Goal: Information Seeking & Learning: Learn about a topic

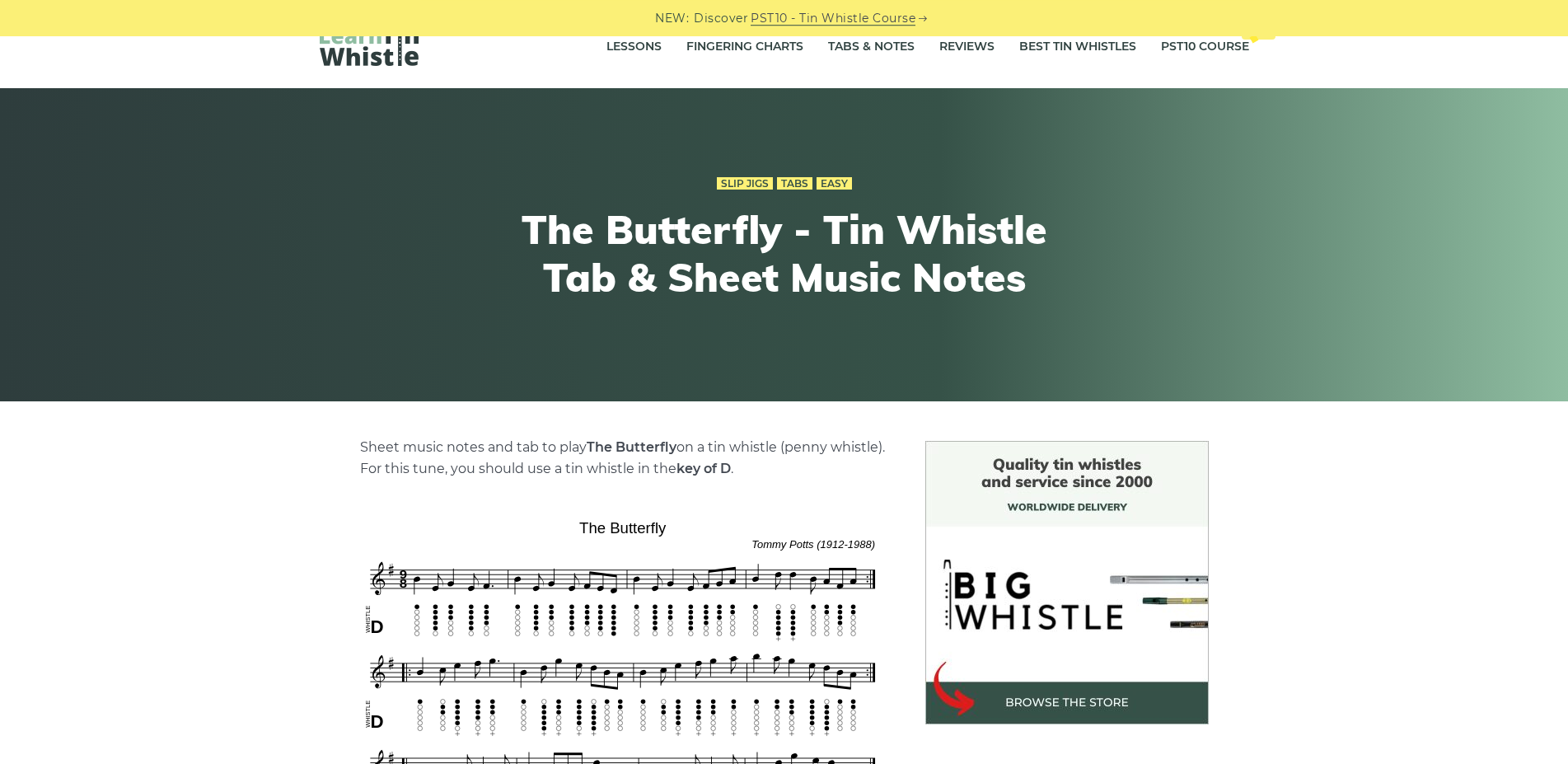
scroll to position [336, 0]
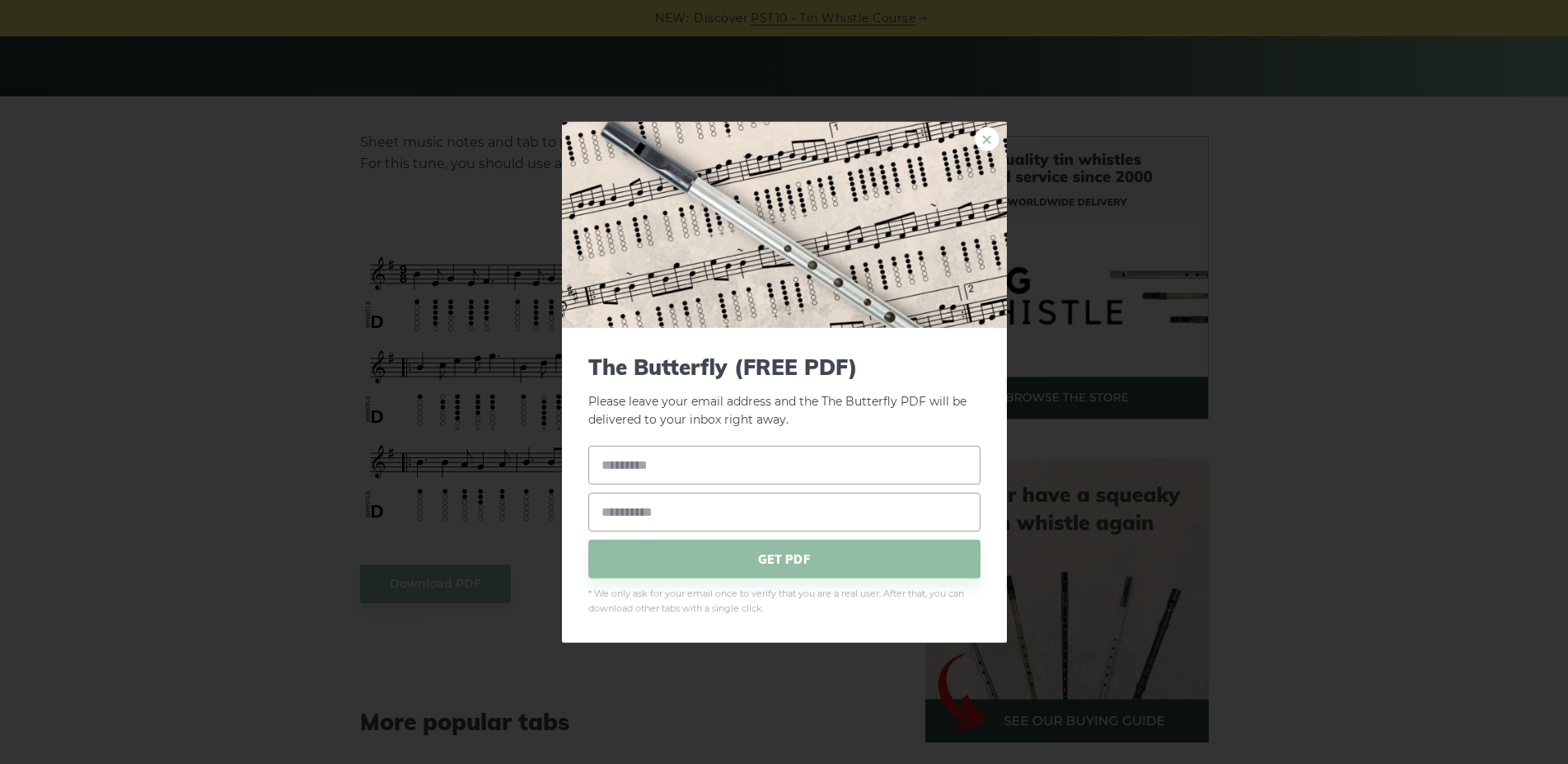
click at [983, 151] on link "×" at bounding box center [987, 138] width 24 height 24
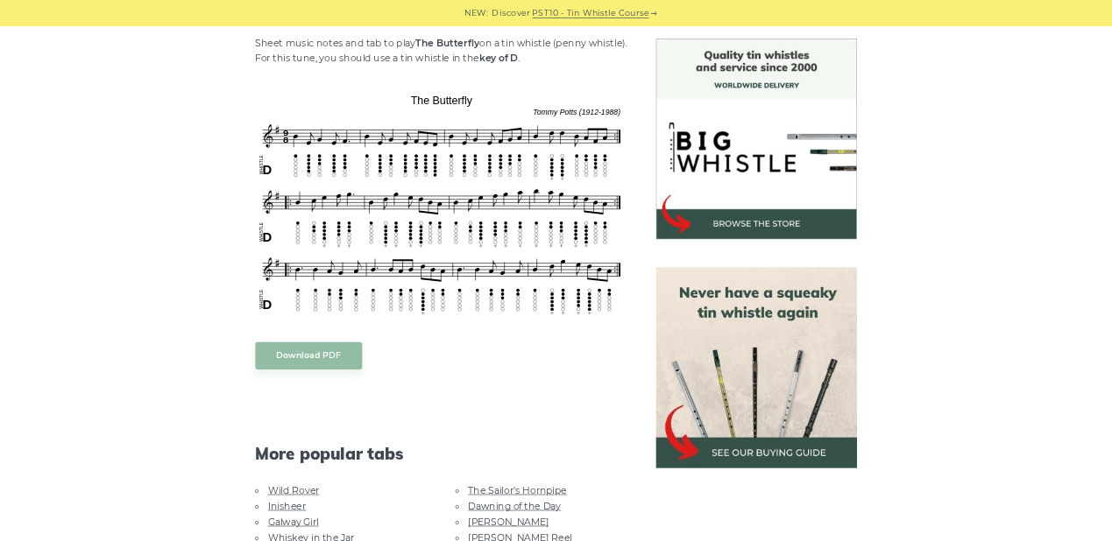
scroll to position [447, 0]
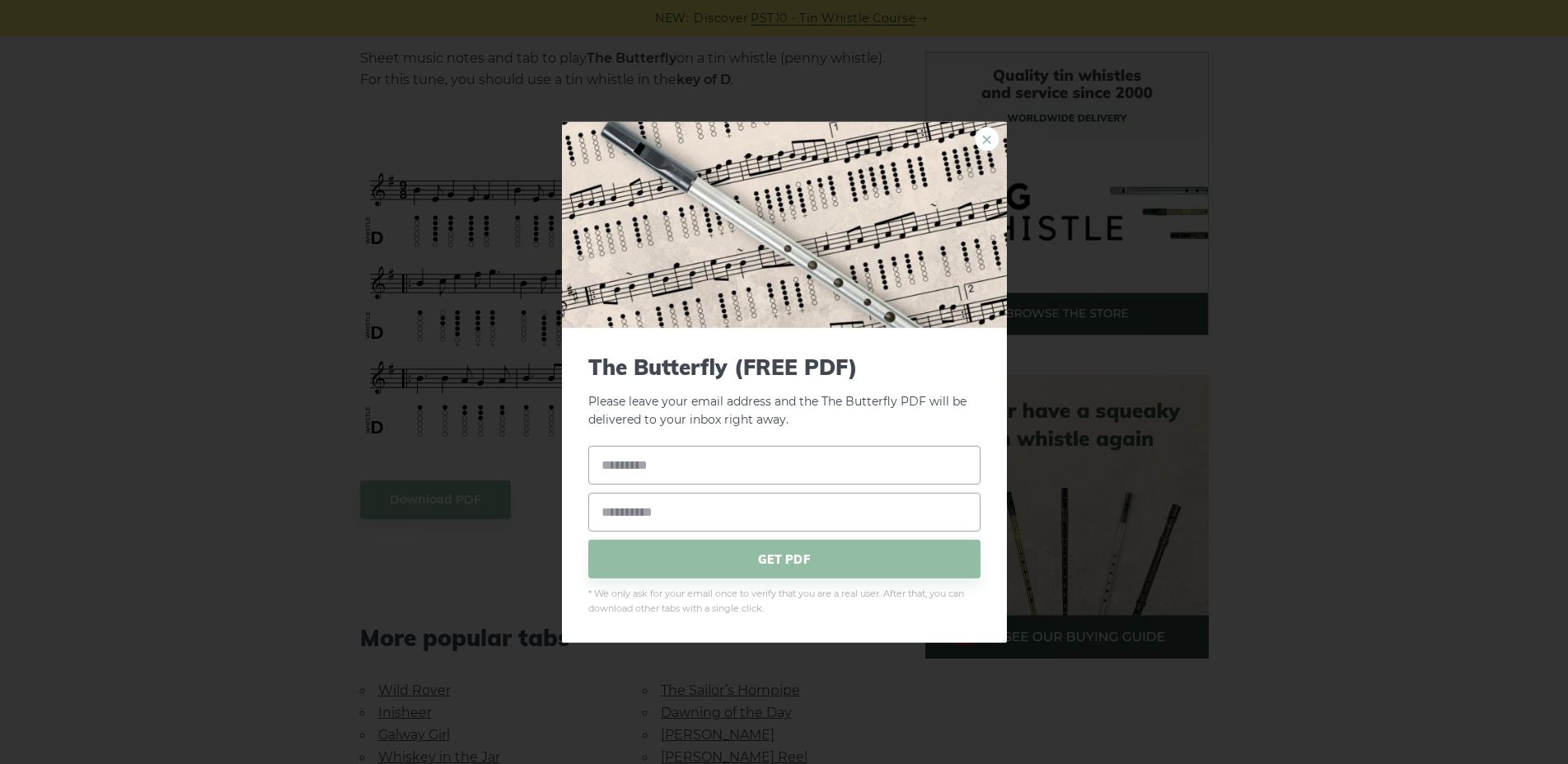
click at [982, 136] on link "×" at bounding box center [987, 138] width 24 height 24
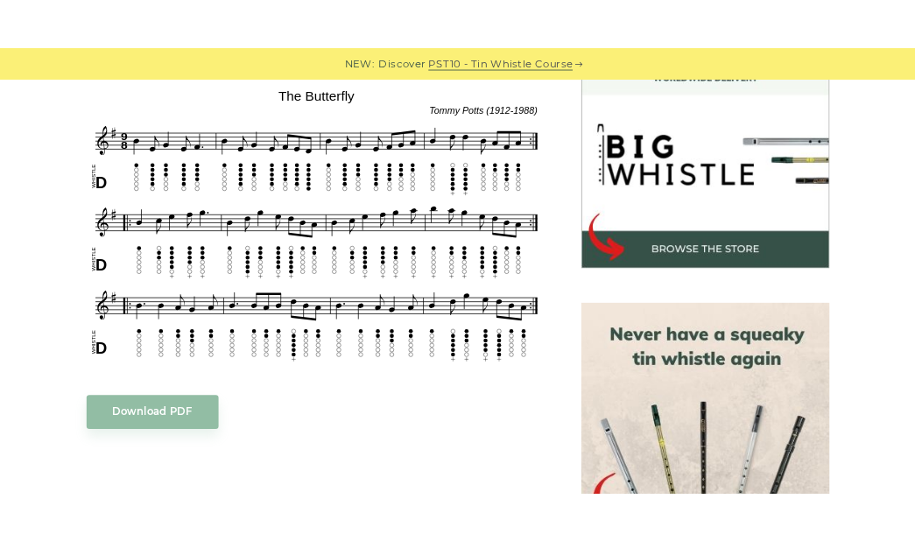
scroll to position [538, 0]
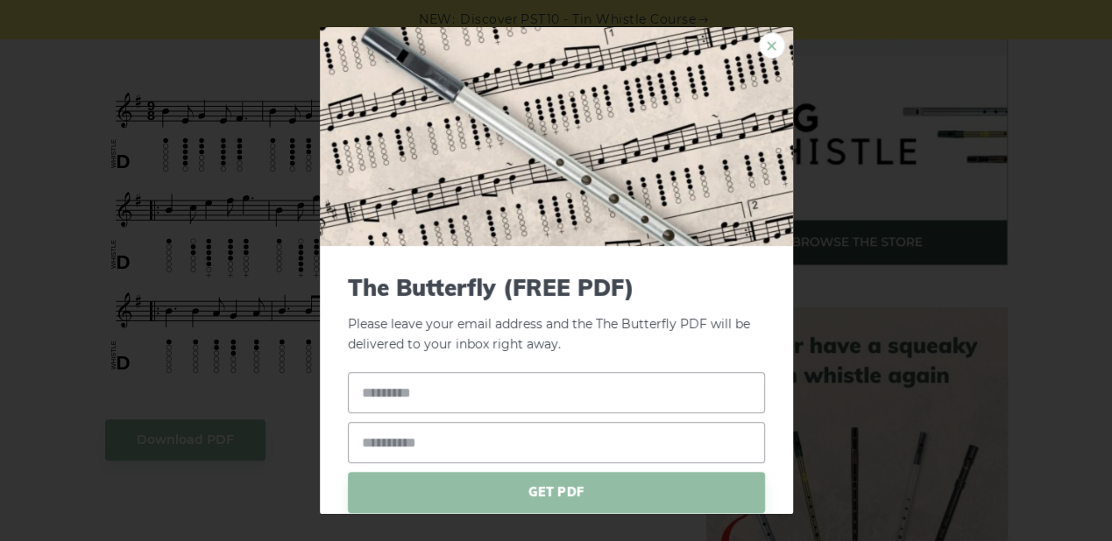
click at [765, 53] on link "×" at bounding box center [772, 45] width 26 height 26
click at [763, 52] on link "×" at bounding box center [772, 45] width 26 height 26
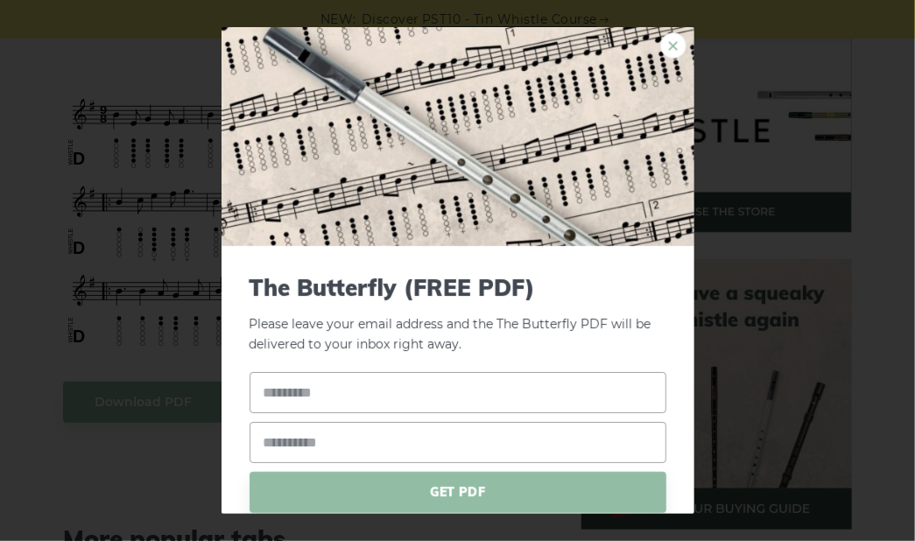
click at [665, 46] on link "×" at bounding box center [673, 45] width 26 height 26
click at [660, 50] on link "×" at bounding box center [673, 45] width 26 height 26
click at [662, 41] on link "×" at bounding box center [673, 45] width 26 height 26
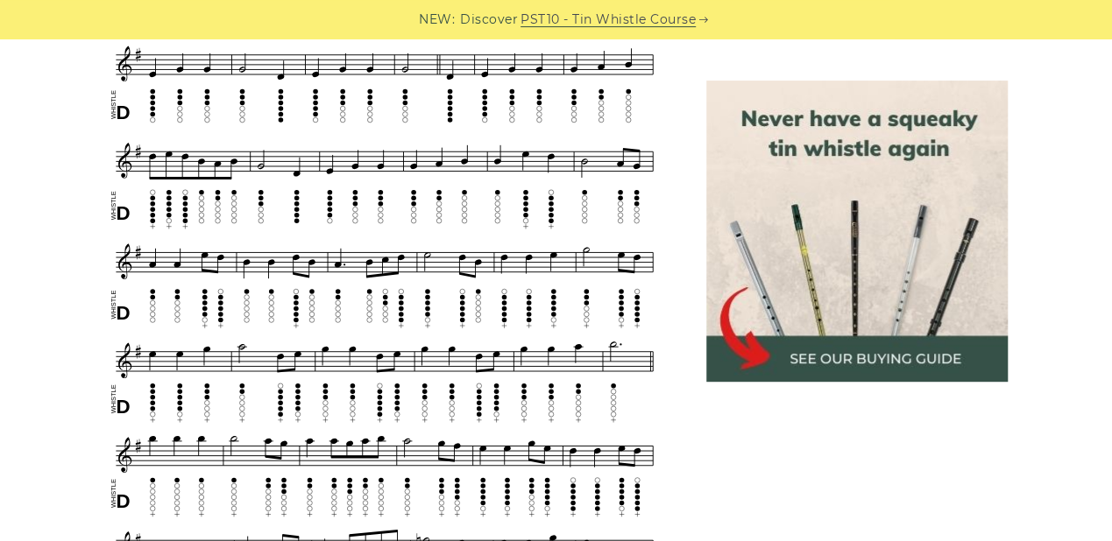
scroll to position [1002, 0]
